Goal: Information Seeking & Learning: Learn about a topic

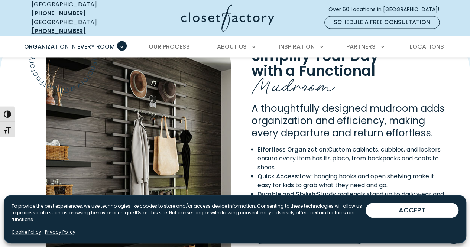
scroll to position [568, 0]
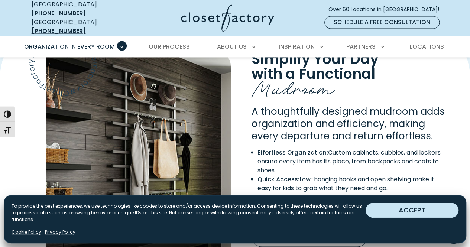
click at [408, 211] on button "ACCEPT" at bounding box center [411, 210] width 93 height 15
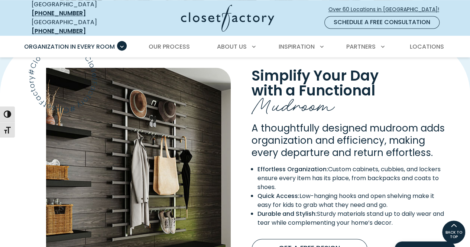
scroll to position [545, 0]
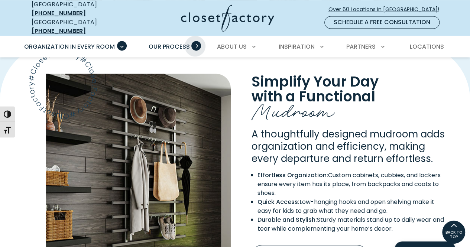
click at [195, 41] on span "Primary Menu" at bounding box center [196, 46] width 10 height 10
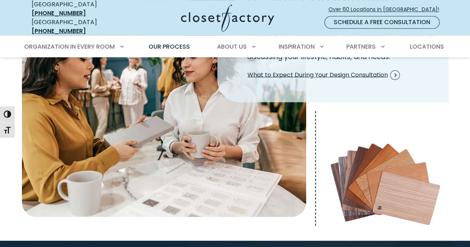
scroll to position [259, 0]
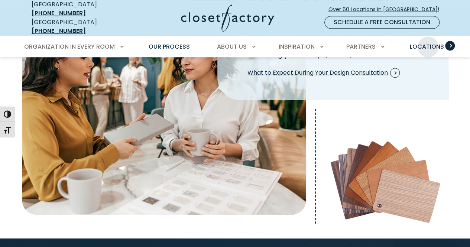
click at [428, 42] on span "Locations" at bounding box center [426, 46] width 34 height 9
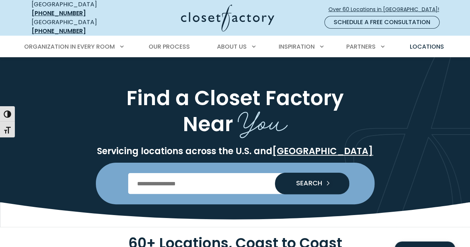
click at [211, 180] on input "Enter Postal Code" at bounding box center [234, 183] width 213 height 21
click at [183, 178] on input "Enter Postal Code" at bounding box center [234, 183] width 213 height 21
type input "*****"
click at [294, 180] on span "SEARCH" at bounding box center [306, 183] width 32 height 7
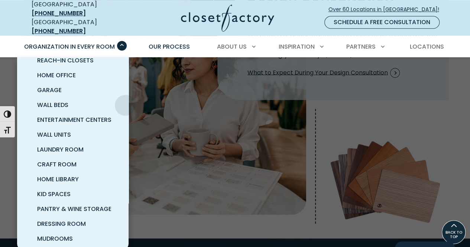
scroll to position [48, 0]
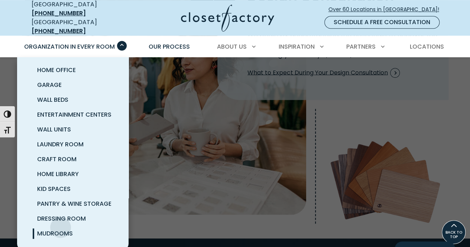
click at [61, 226] on link "Mudrooms" at bounding box center [81, 233] width 111 height 15
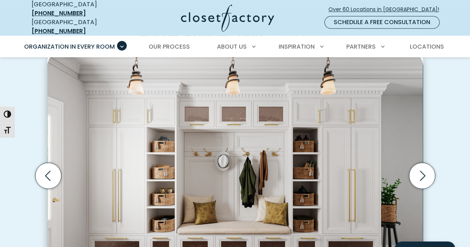
scroll to position [213, 0]
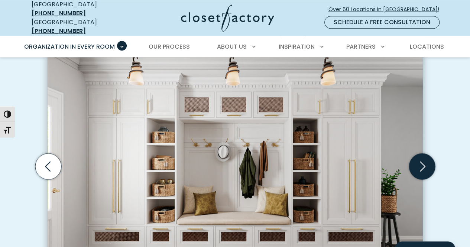
click at [420, 164] on icon "Next slide" at bounding box center [421, 166] width 26 height 26
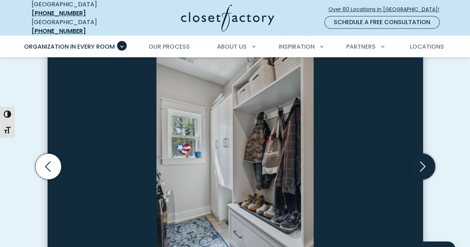
click at [420, 164] on icon "Next slide" at bounding box center [421, 166] width 26 height 26
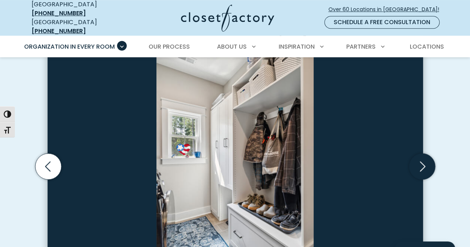
click at [420, 164] on icon "Next slide" at bounding box center [421, 166] width 26 height 26
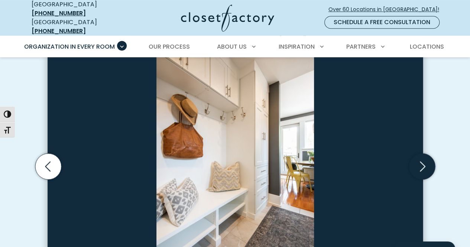
click at [420, 164] on icon "Next slide" at bounding box center [421, 166] width 26 height 26
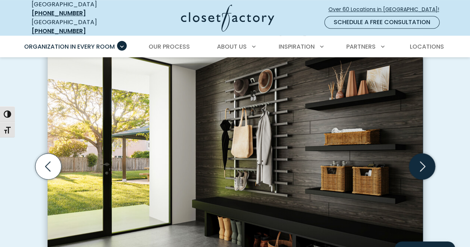
click at [420, 164] on icon "Next slide" at bounding box center [421, 166] width 26 height 26
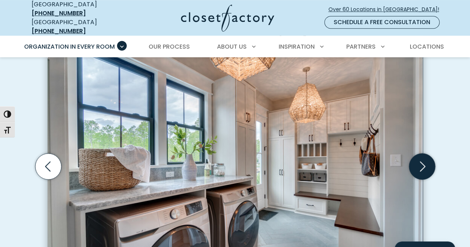
click at [420, 164] on icon "Next slide" at bounding box center [421, 166] width 26 height 26
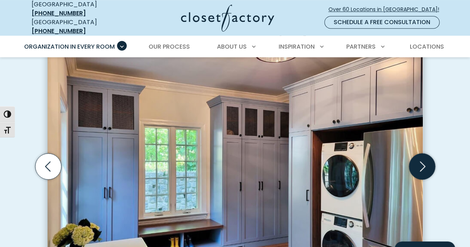
click at [420, 164] on icon "Next slide" at bounding box center [421, 166] width 26 height 26
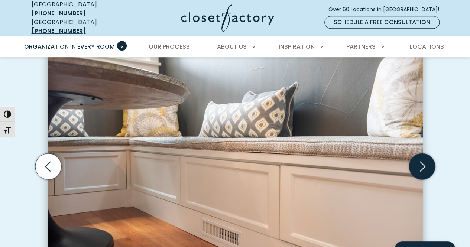
click at [420, 164] on icon "Next slide" at bounding box center [421, 166] width 26 height 26
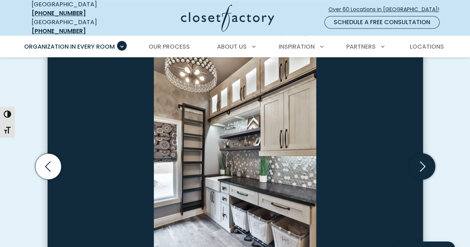
click at [421, 164] on icon "Next slide" at bounding box center [423, 167] width 6 height 10
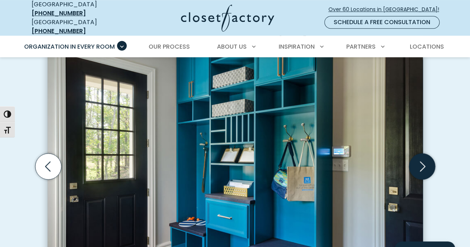
click at [421, 164] on icon "Next slide" at bounding box center [423, 167] width 6 height 10
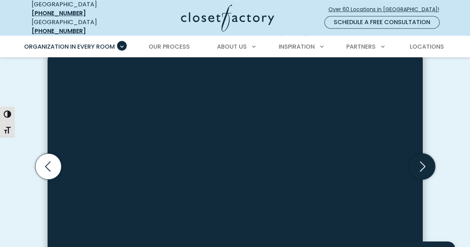
click at [421, 164] on icon "Next slide" at bounding box center [423, 167] width 6 height 10
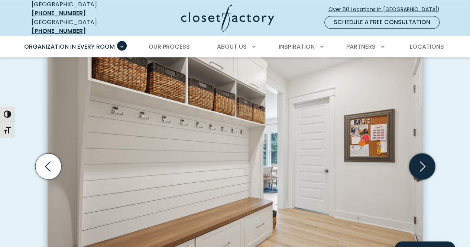
click at [421, 164] on icon "Next slide" at bounding box center [423, 167] width 6 height 10
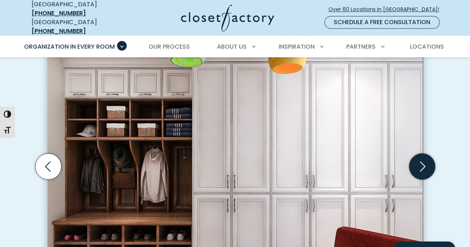
click at [421, 164] on icon "Next slide" at bounding box center [423, 167] width 6 height 10
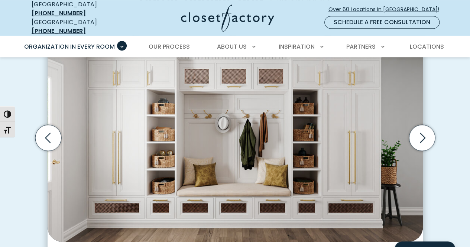
scroll to position [239, 0]
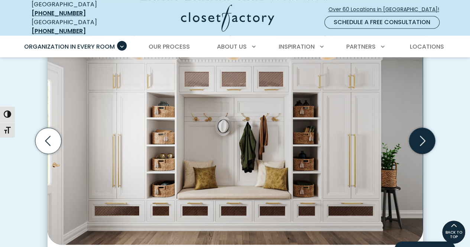
click at [418, 134] on icon "Next slide" at bounding box center [421, 141] width 26 height 26
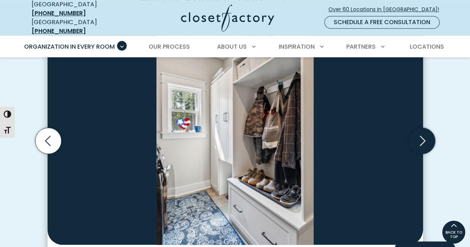
click at [418, 134] on icon "Next slide" at bounding box center [421, 141] width 26 height 26
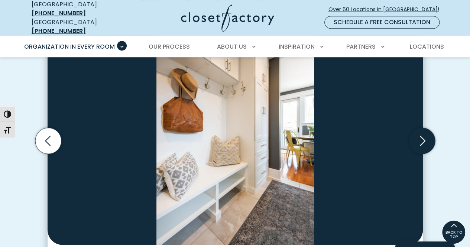
click at [418, 134] on icon "Next slide" at bounding box center [421, 141] width 26 height 26
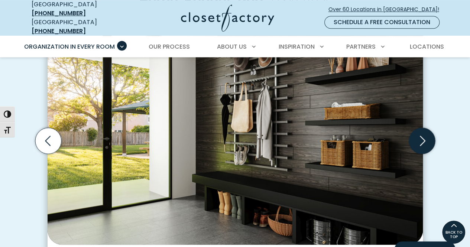
click at [423, 133] on icon "Next slide" at bounding box center [421, 141] width 26 height 26
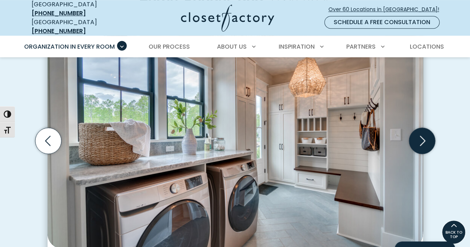
click at [423, 133] on icon "Next slide" at bounding box center [421, 141] width 26 height 26
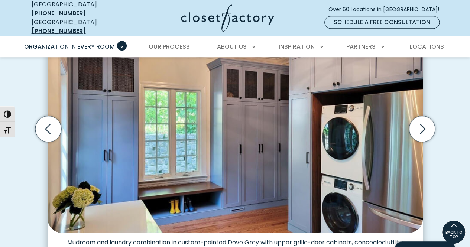
scroll to position [236, 0]
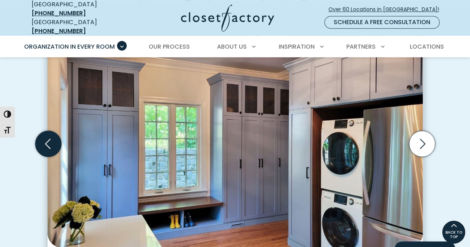
click at [48, 142] on icon "Previous slide" at bounding box center [48, 144] width 26 height 26
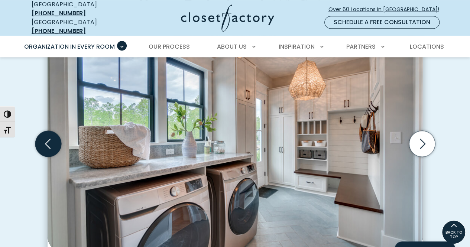
click at [48, 142] on icon "Previous slide" at bounding box center [48, 144] width 26 height 26
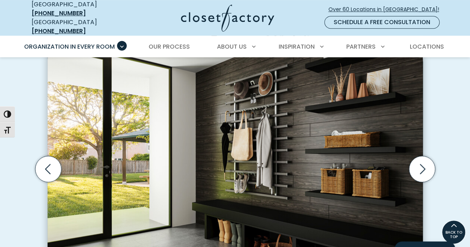
scroll to position [206, 0]
